Goal: Task Accomplishment & Management: Manage account settings

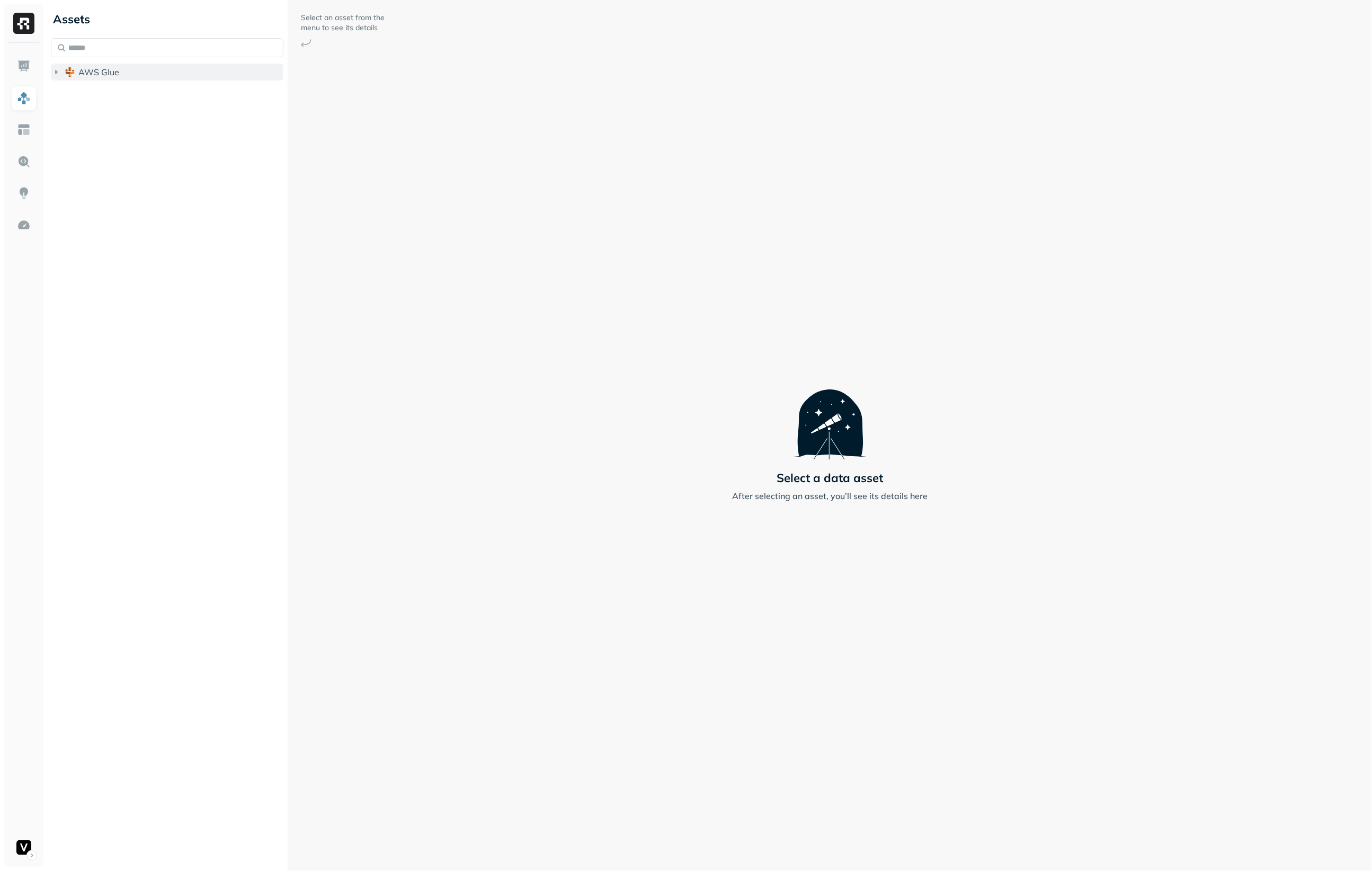
click at [55, 80] on button "AWS Glue" at bounding box center [167, 72] width 232 height 17
click at [62, 157] on icon "button" at bounding box center [67, 156] width 11 height 11
click at [78, 179] on icon "button" at bounding box center [77, 175] width 11 height 11
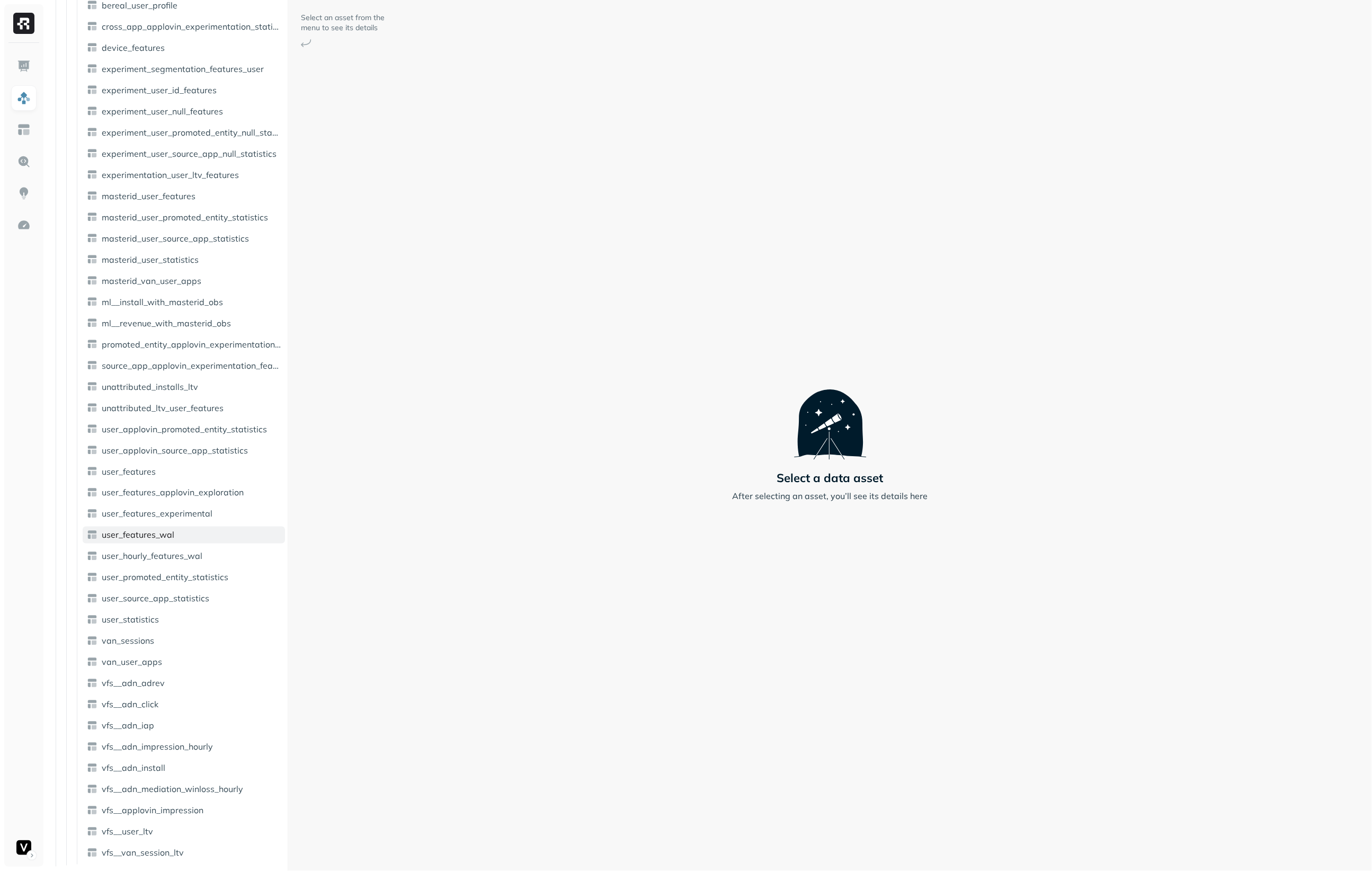
scroll to position [551, 0]
click at [143, 534] on span "user_features_wal" at bounding box center [138, 535] width 72 height 11
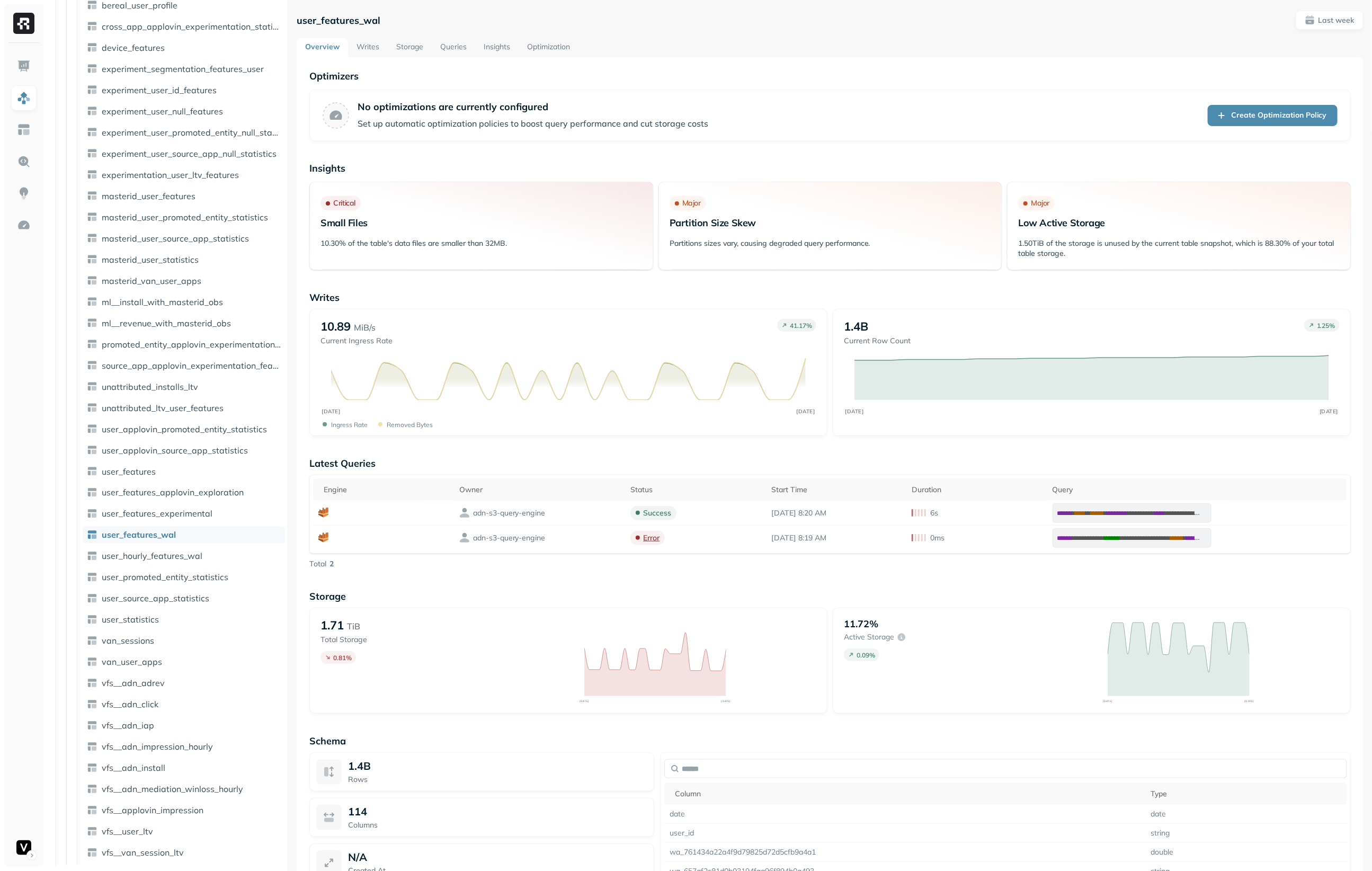
click at [341, 225] on p "Small Files" at bounding box center [481, 222] width 322 height 12
click at [435, 247] on p "10.30% of the table's data files are smaller than 32MB." at bounding box center [481, 244] width 322 height 10
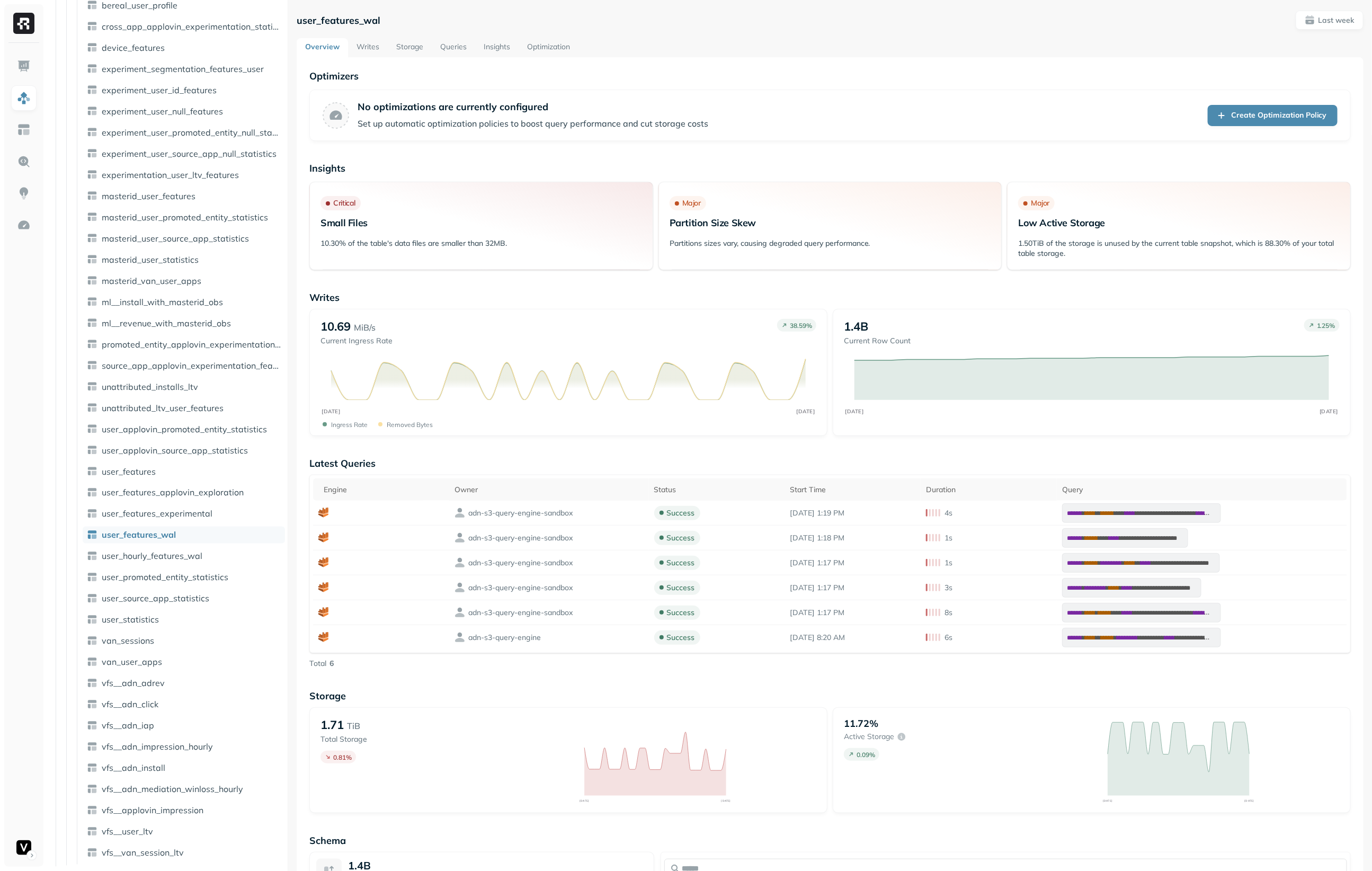
click at [553, 49] on link "Optimization" at bounding box center [549, 48] width 60 height 19
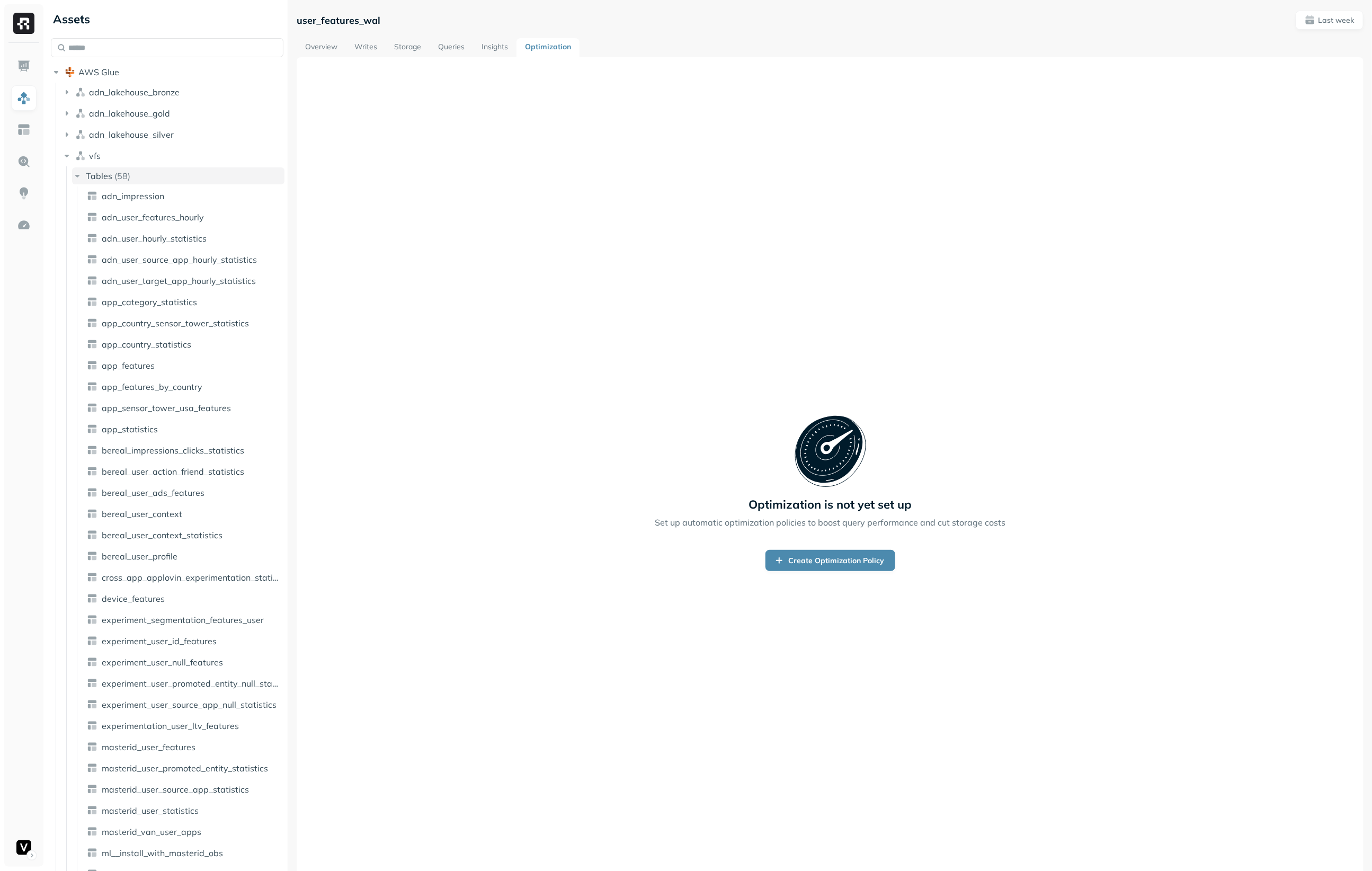
click at [168, 170] on button "Tables ( 58 )" at bounding box center [178, 176] width 212 height 17
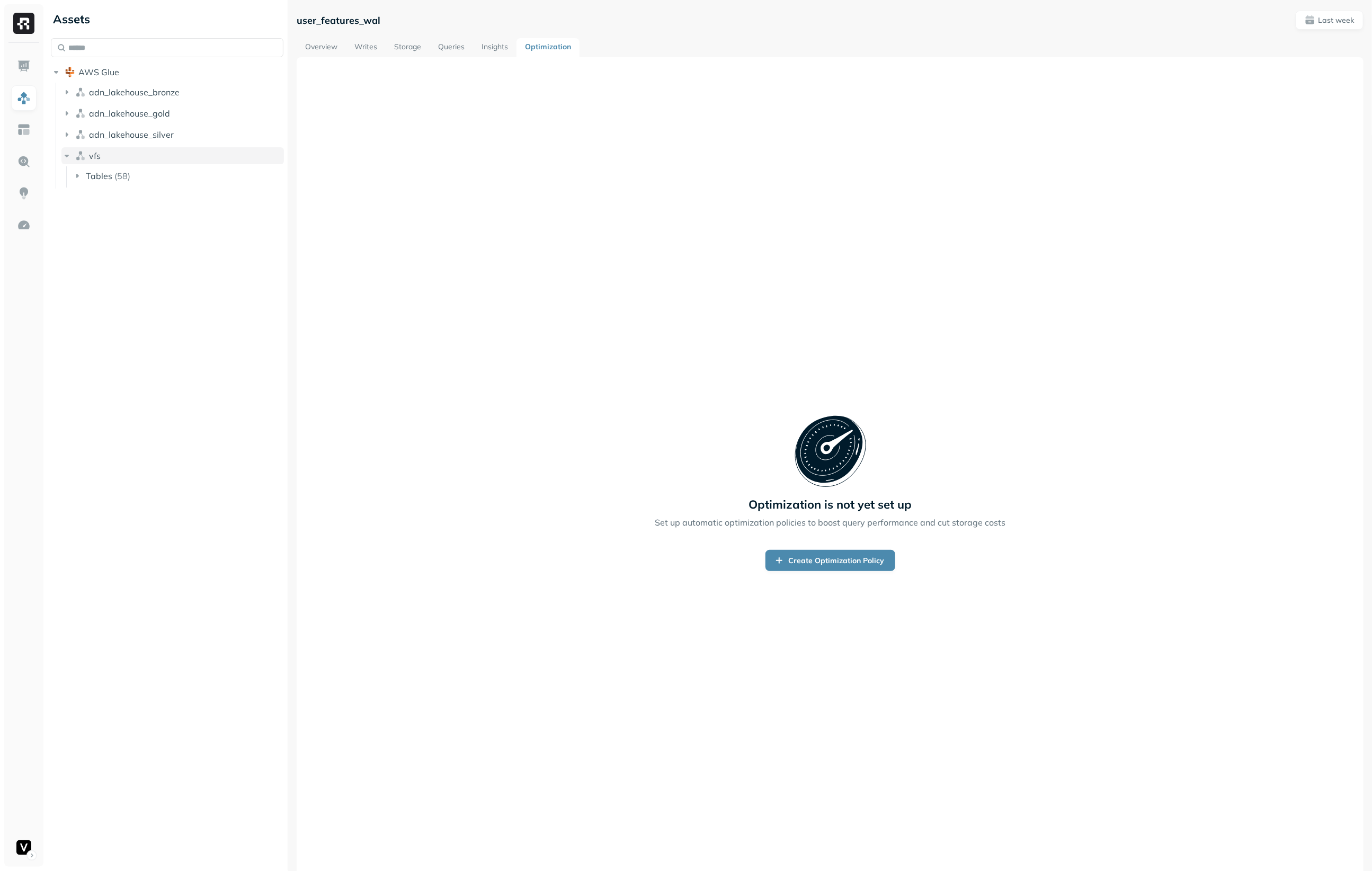
click at [175, 159] on button "vfs" at bounding box center [173, 156] width 222 height 17
click at [26, 64] on img at bounding box center [23, 66] width 13 height 13
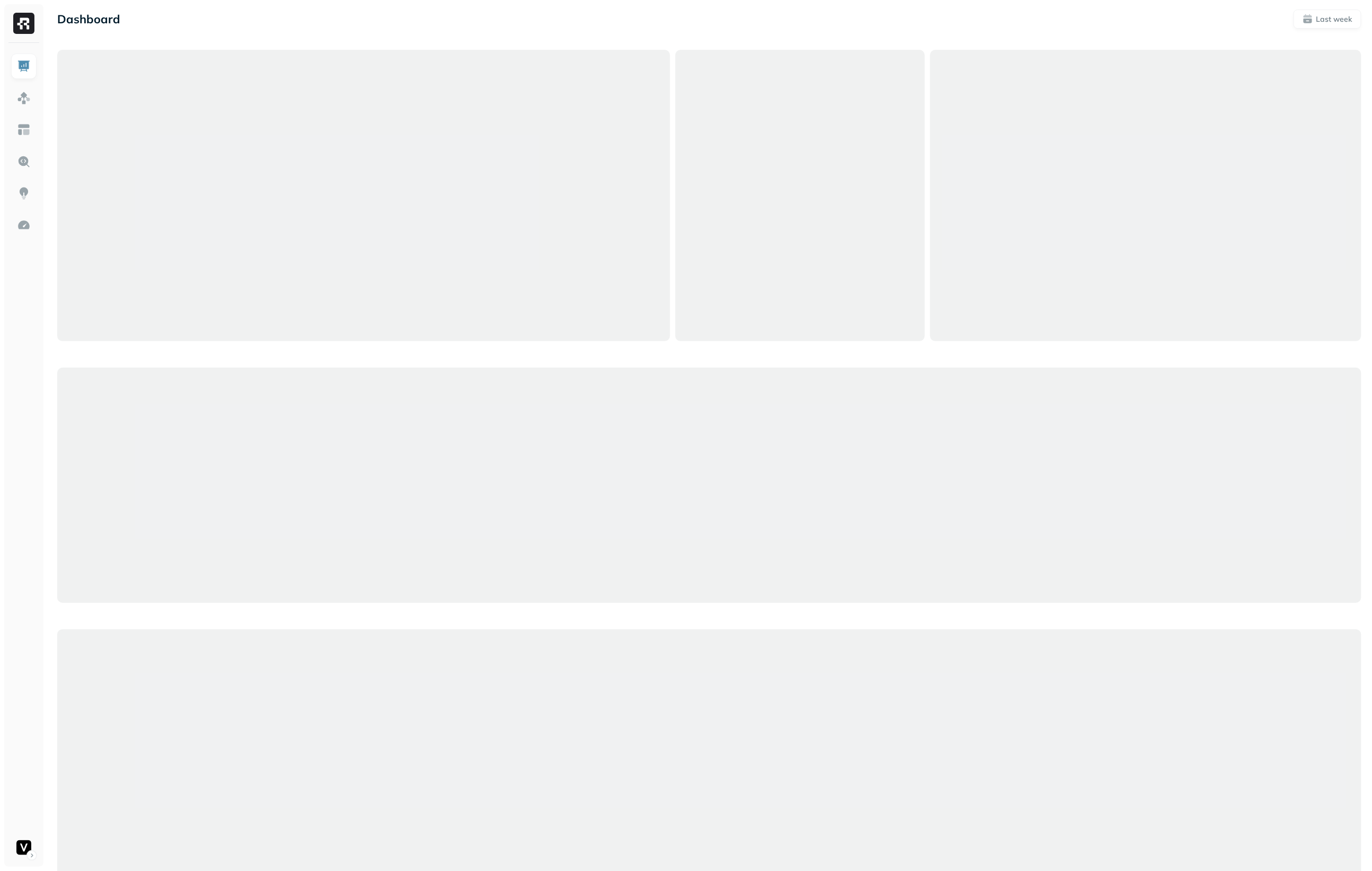
click at [23, 211] on ul at bounding box center [23, 457] width 26 height 807
click at [23, 224] on img at bounding box center [23, 224] width 13 height 13
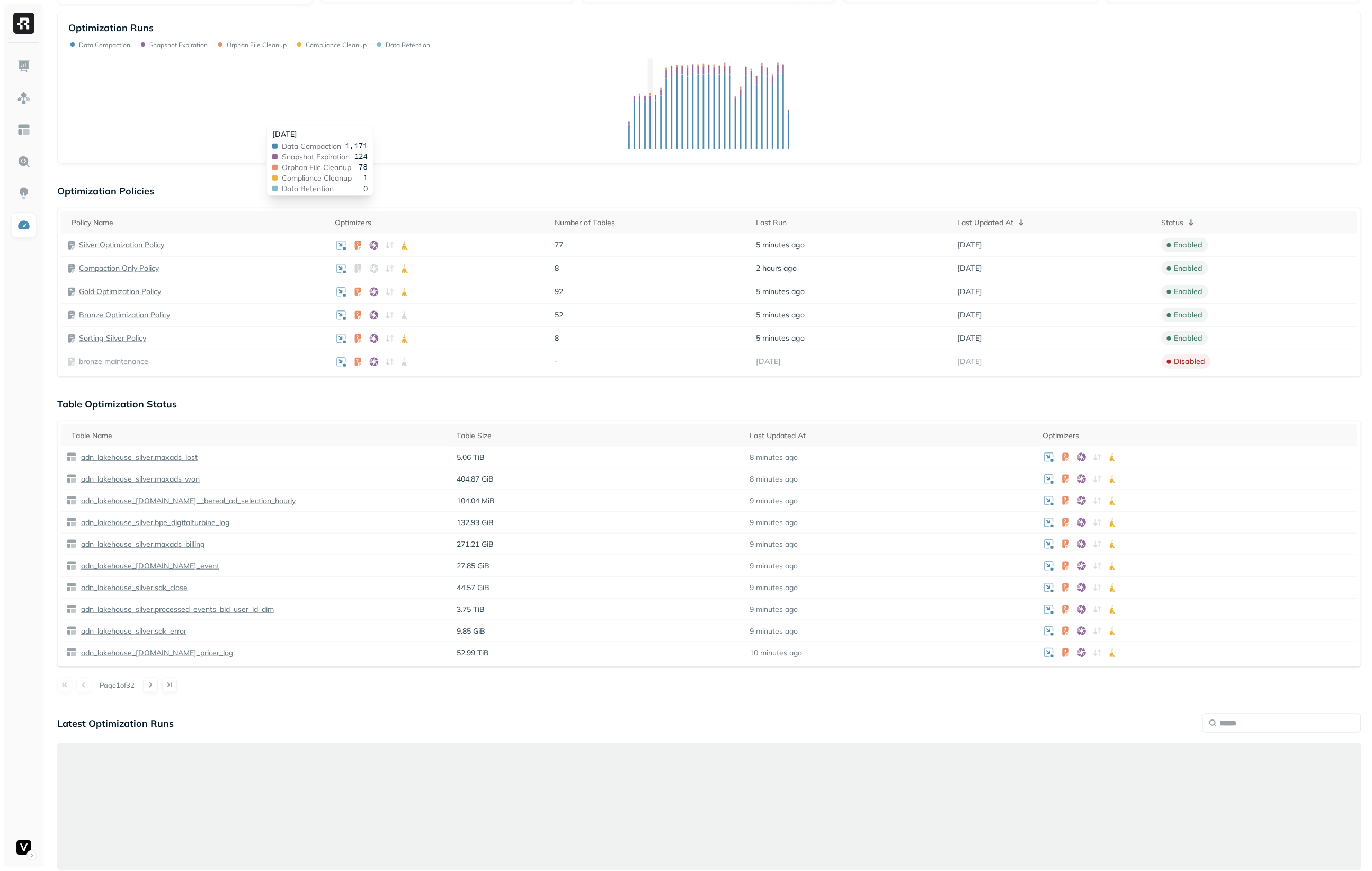
scroll to position [232, 0]
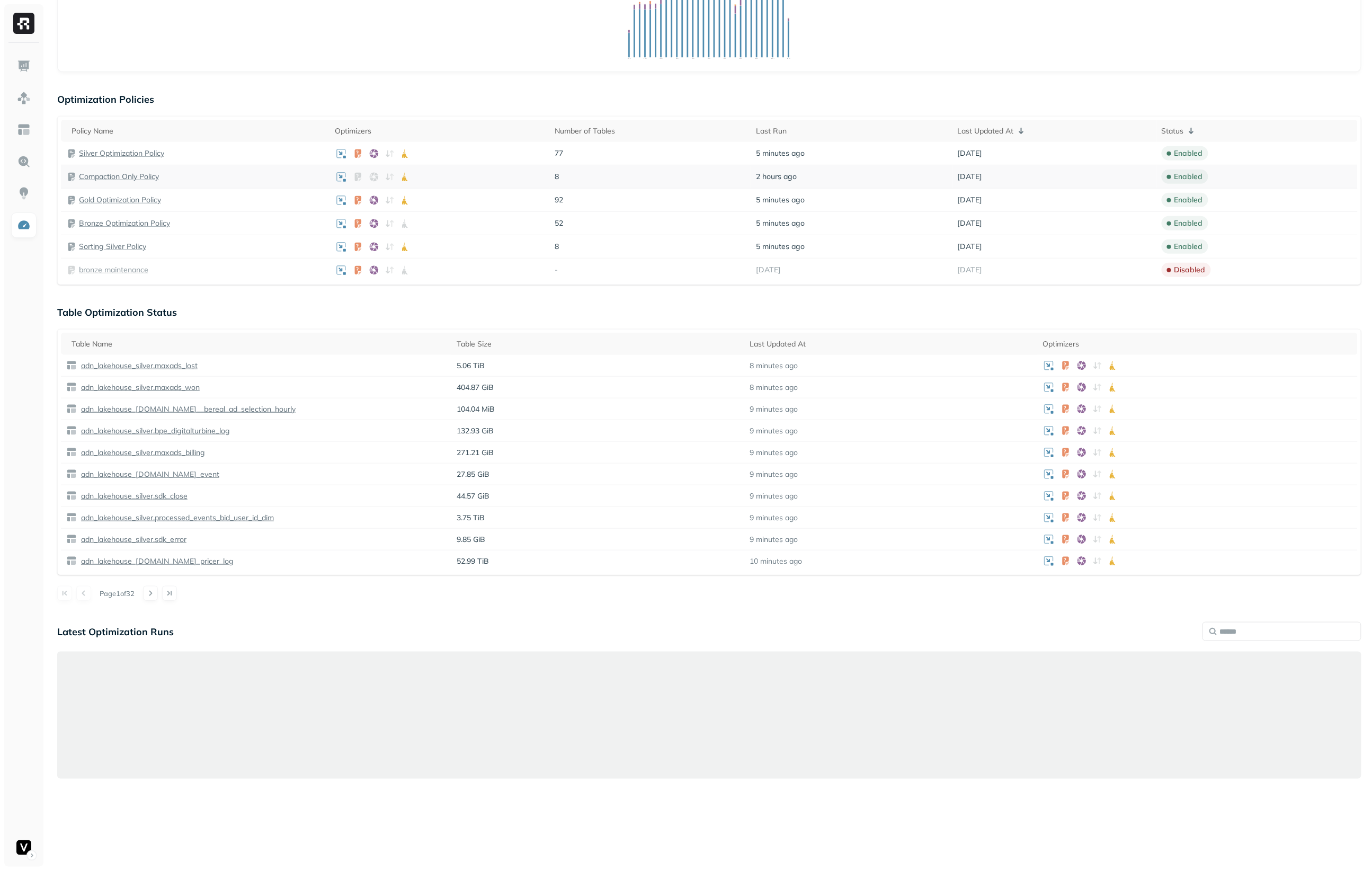
click at [138, 173] on p "Compaction Only Policy" at bounding box center [119, 177] width 80 height 10
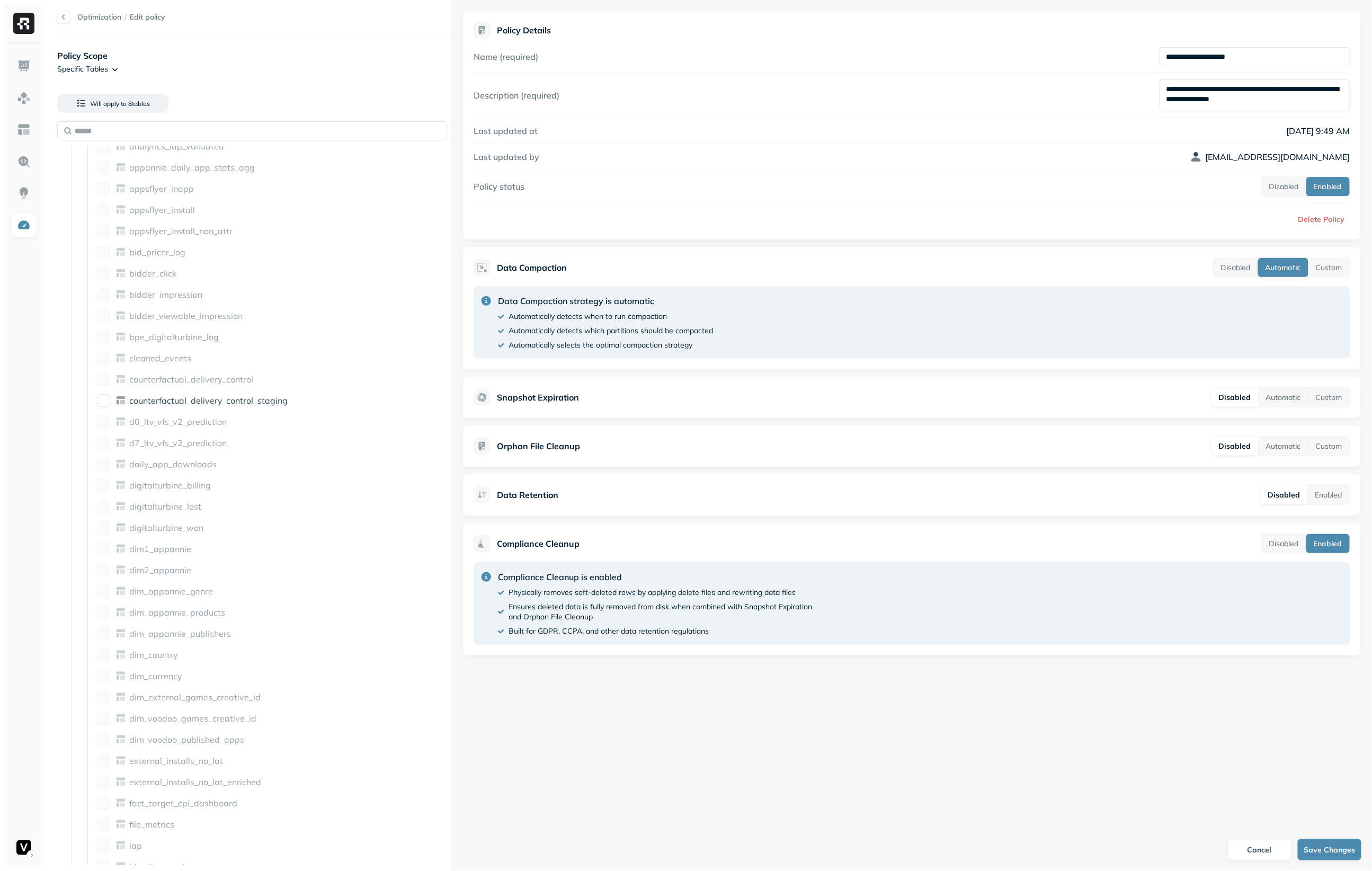
scroll to position [285, 0]
click at [102, 22] on div "Optimization / Edit policy" at bounding box center [254, 17] width 394 height 13
click at [104, 20] on link "Optimization" at bounding box center [99, 16] width 44 height 9
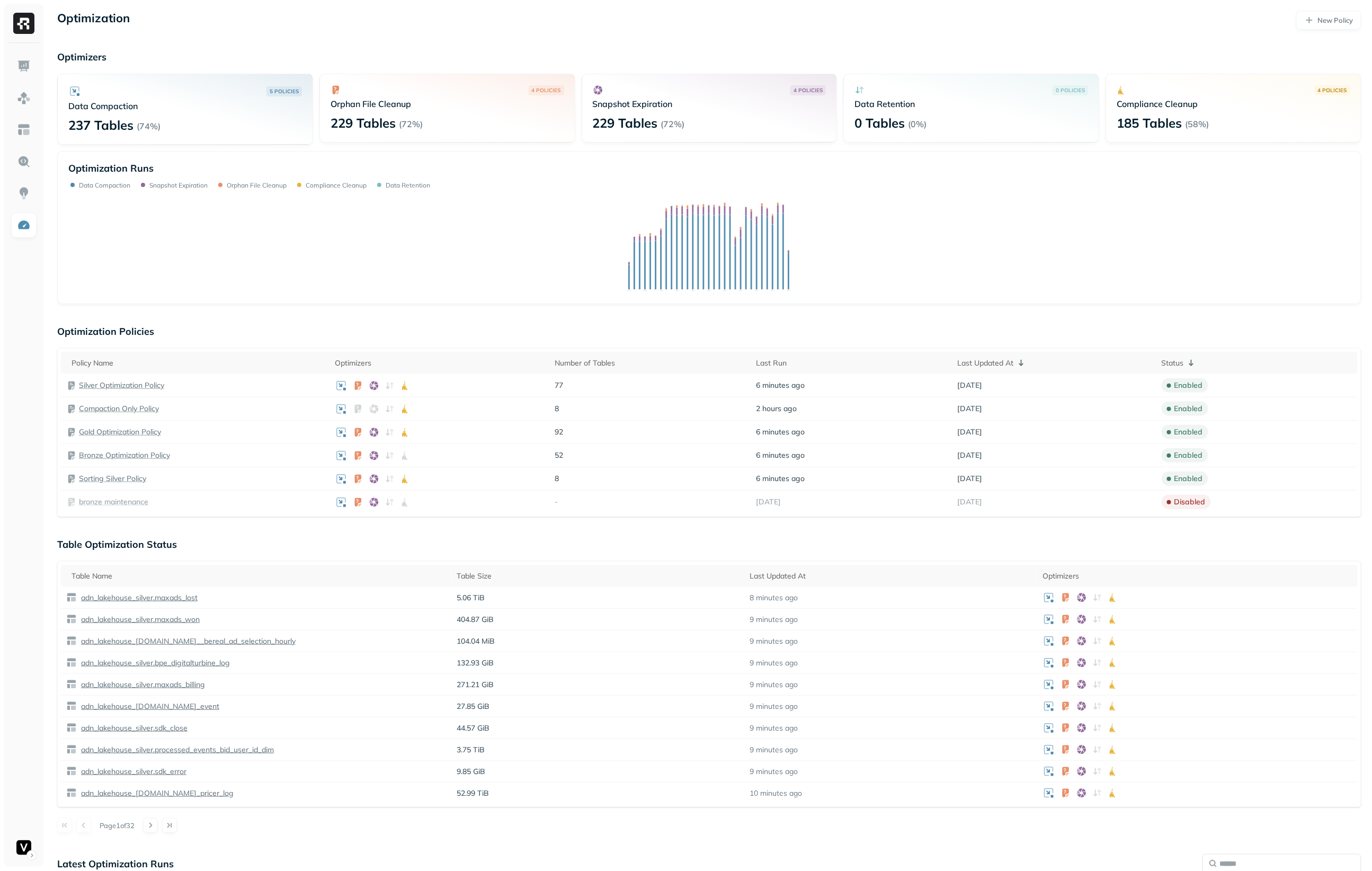
click at [801, 87] on p "4 POLICIES" at bounding box center [808, 90] width 29 height 8
click at [603, 114] on div "4 POLICIES Snapshot Expiration 229 Tables ( 72% )" at bounding box center [710, 108] width 256 height 69
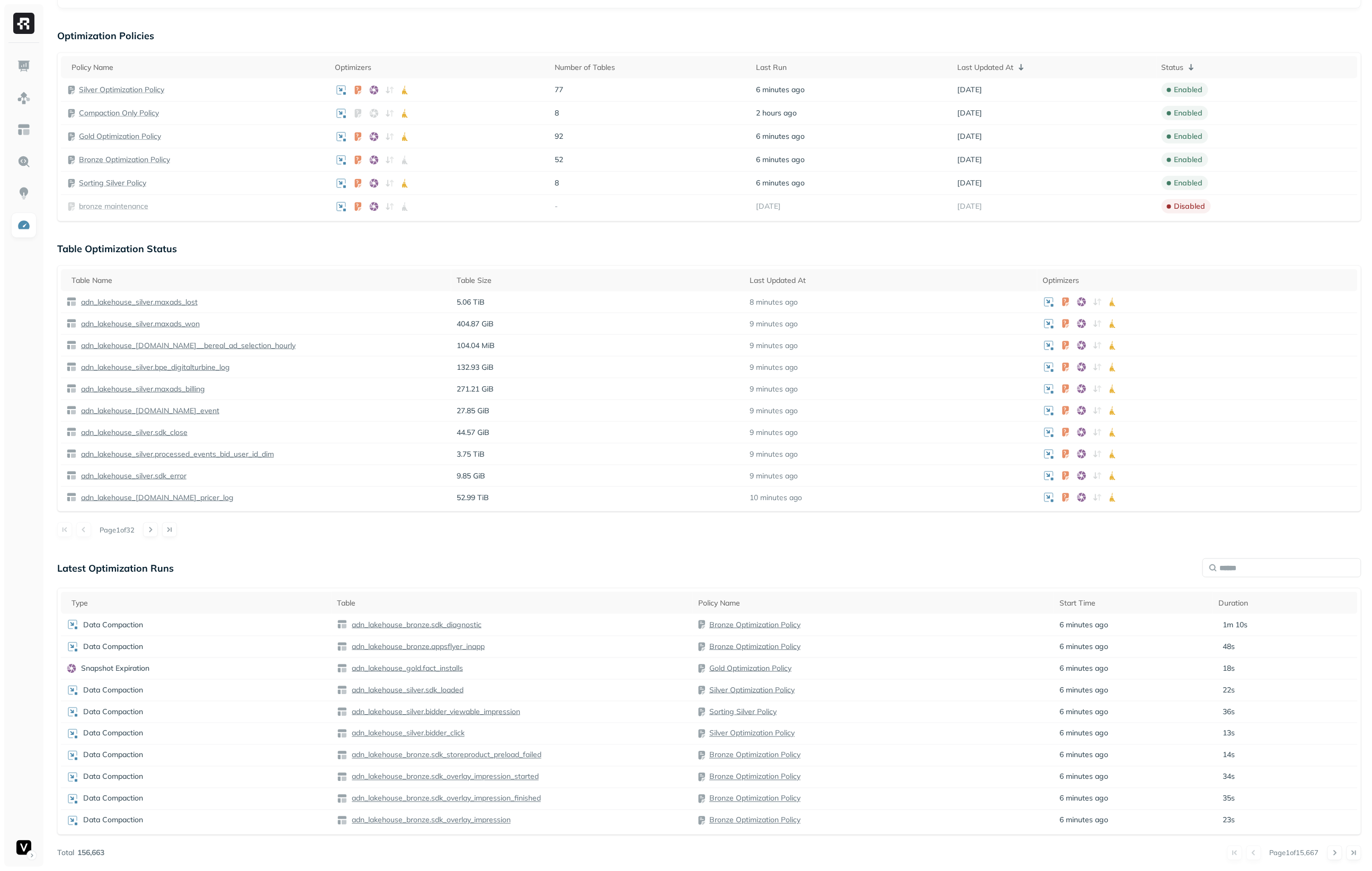
scroll to position [299, 0]
click at [1229, 568] on input "text" at bounding box center [1282, 568] width 159 height 19
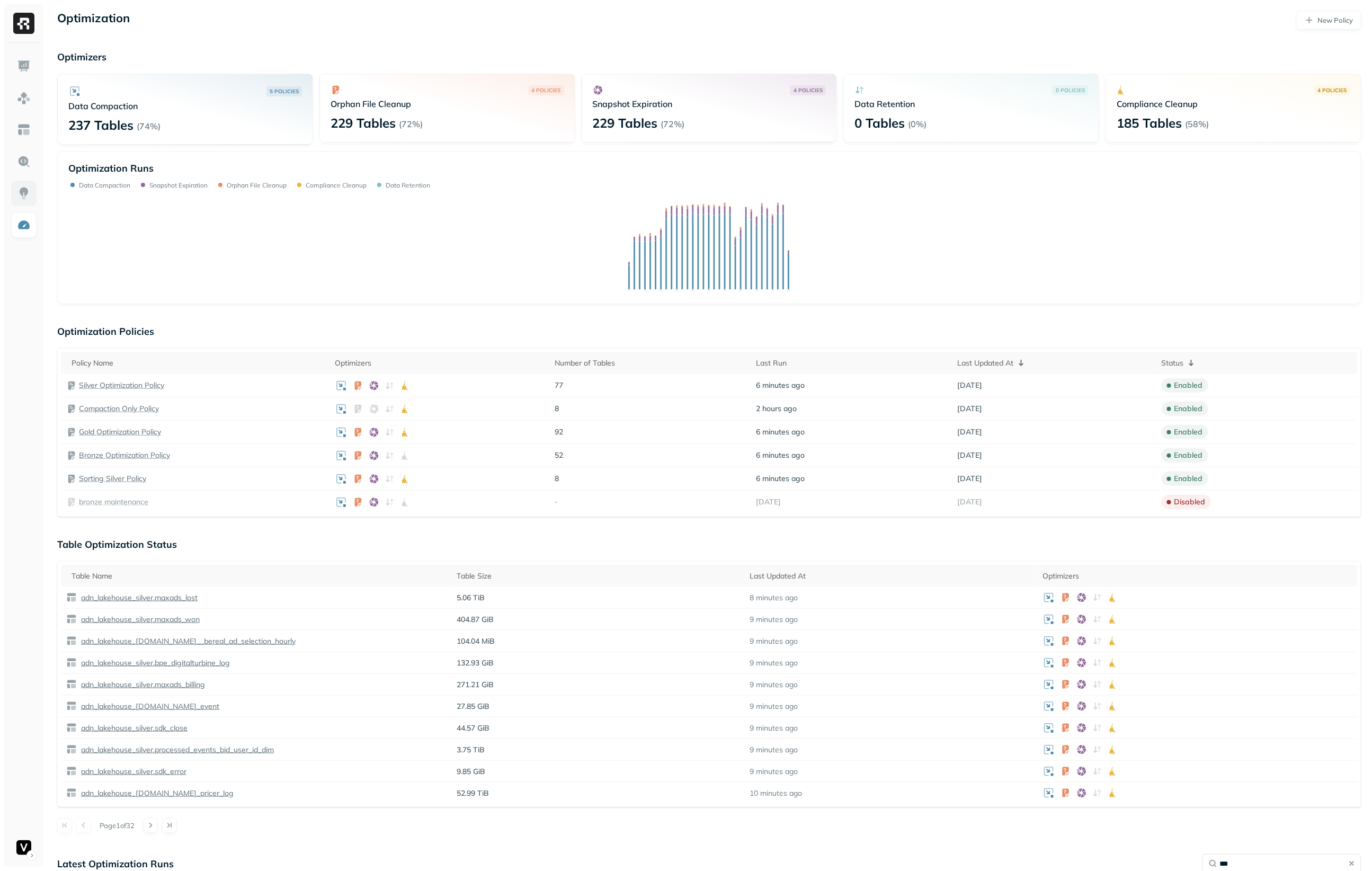
scroll to position [0, 0]
type input "***"
click at [26, 213] on link at bounding box center [24, 225] width 26 height 26
click at [20, 77] on link at bounding box center [24, 66] width 26 height 26
